Goal: Information Seeking & Learning: Learn about a topic

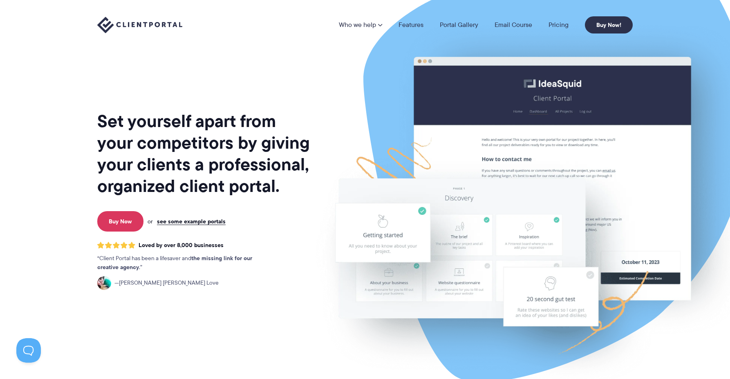
click at [139, 188] on h1 "Set yourself apart from your competitors by giving your clients a professional,…" at bounding box center [204, 153] width 214 height 87
drag, startPoint x: 283, startPoint y: 191, endPoint x: 182, endPoint y: 180, distance: 102.0
click at [182, 180] on h1 "Set yourself apart from your competitors by giving your clients a professional,…" at bounding box center [204, 153] width 214 height 87
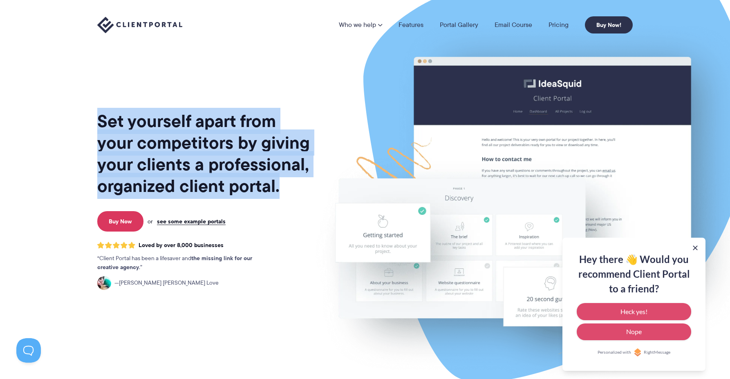
drag, startPoint x: 282, startPoint y: 190, endPoint x: 95, endPoint y: 122, distance: 198.4
click at [95, 122] on div "Set yourself apart from your competitors by giving your clients a professional,…" at bounding box center [365, 199] width 556 height 399
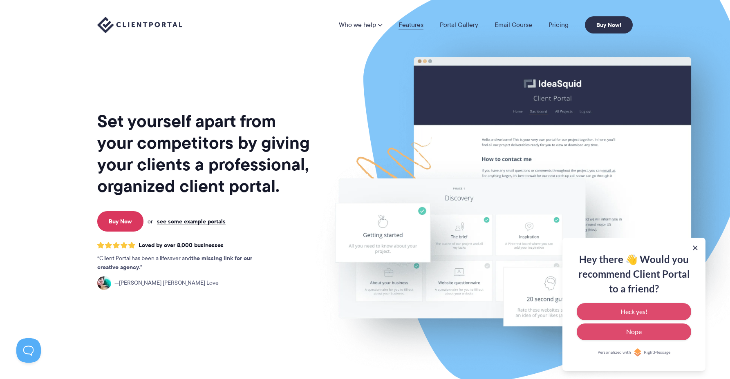
click at [413, 27] on link "Features" at bounding box center [411, 25] width 25 height 7
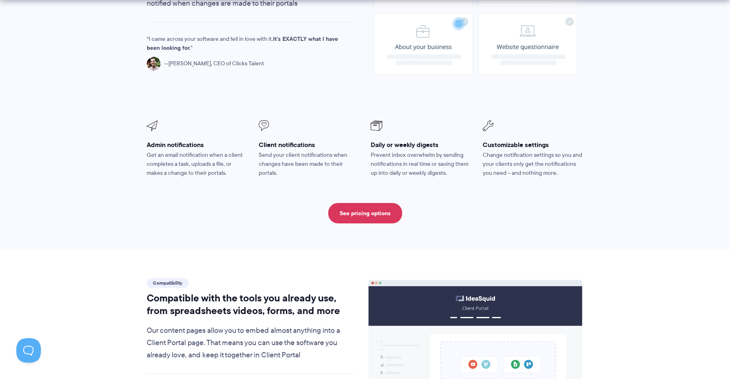
scroll to position [698, 0]
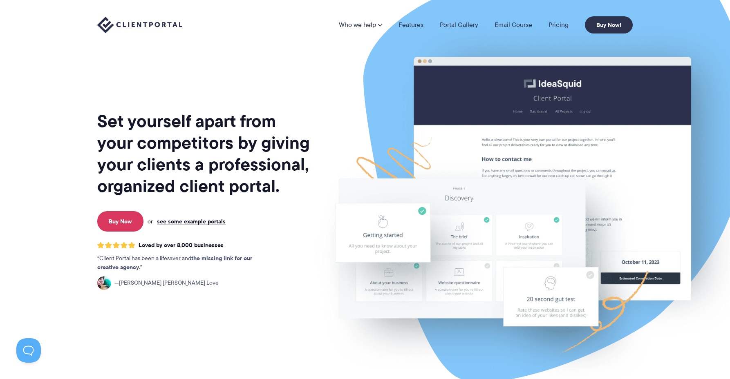
click at [518, 31] on nav "Who we help Who we help View pricing Agencies See how Client Portal can help gi…" at bounding box center [486, 24] width 294 height 17
click at [517, 27] on link "Email Course" at bounding box center [514, 25] width 38 height 7
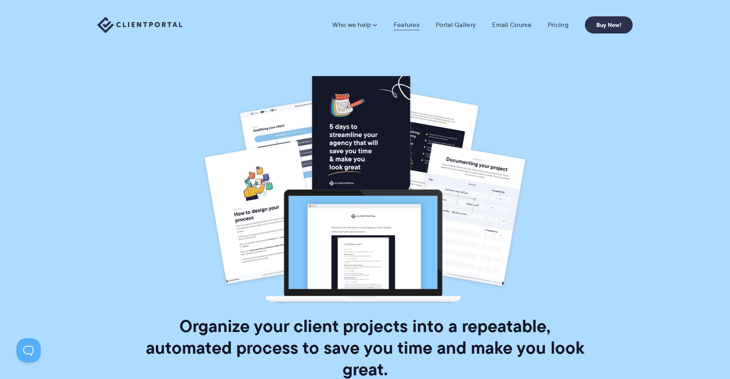
click at [403, 27] on link "Features" at bounding box center [407, 25] width 26 height 8
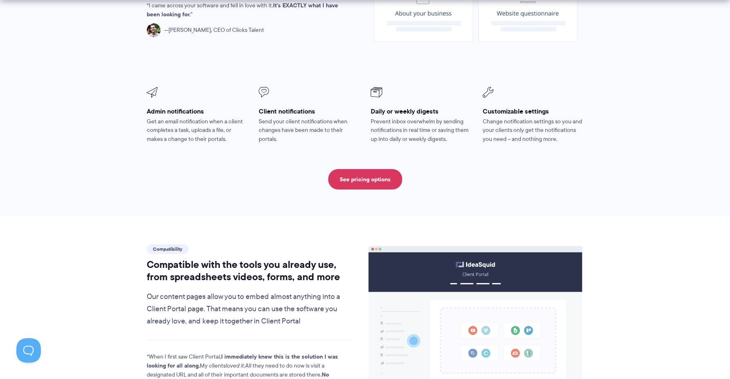
scroll to position [920, 0]
